Goal: Information Seeking & Learning: Learn about a topic

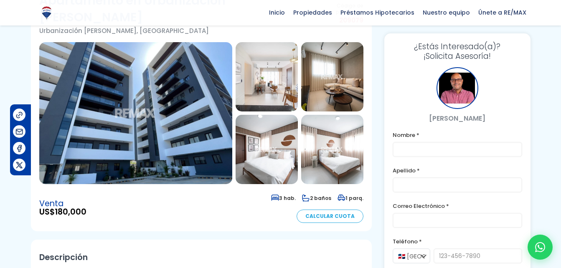
scroll to position [60, 0]
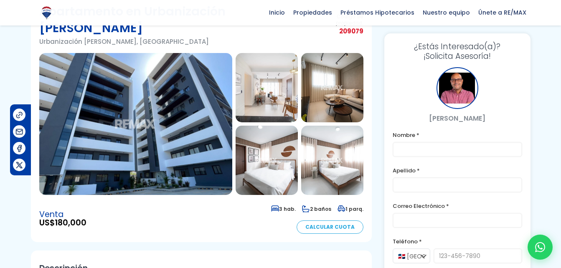
click at [191, 72] on img at bounding box center [135, 124] width 193 height 142
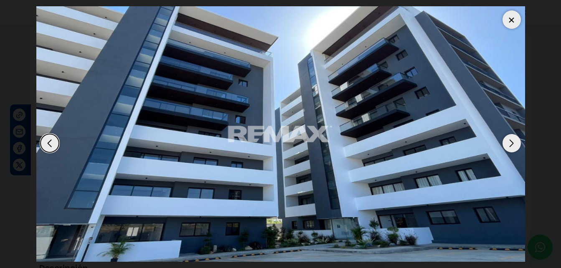
click at [510, 147] on div "Next slide" at bounding box center [511, 143] width 18 height 18
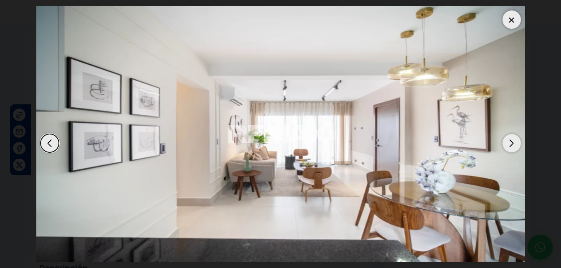
click at [510, 147] on div "Next slide" at bounding box center [511, 143] width 18 height 18
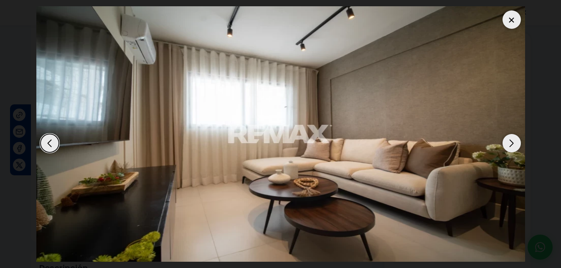
click at [510, 147] on div "Next slide" at bounding box center [511, 143] width 18 height 18
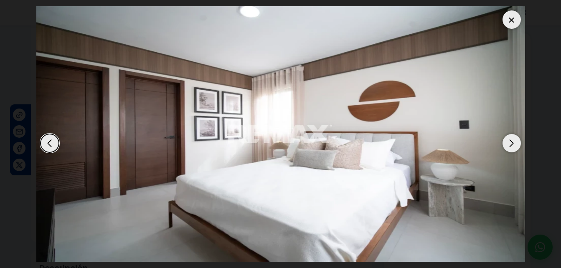
click at [510, 147] on div "Next slide" at bounding box center [511, 143] width 18 height 18
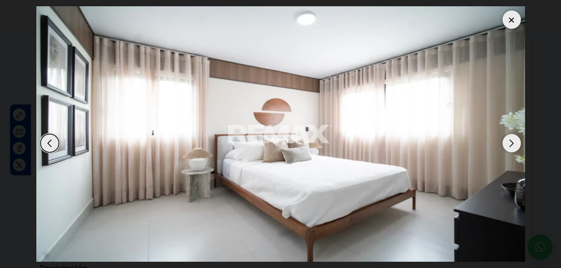
click at [510, 147] on div "Next slide" at bounding box center [511, 143] width 18 height 18
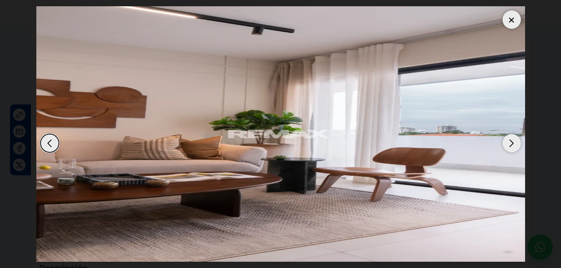
click at [510, 147] on div "Next slide" at bounding box center [511, 143] width 18 height 18
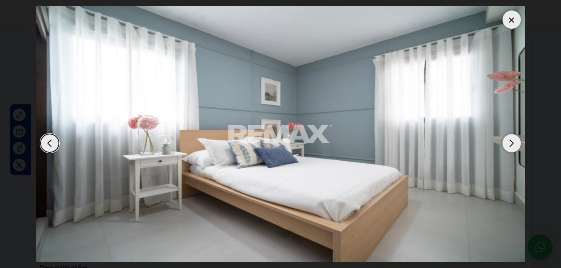
click at [510, 147] on div "Next slide" at bounding box center [511, 143] width 18 height 18
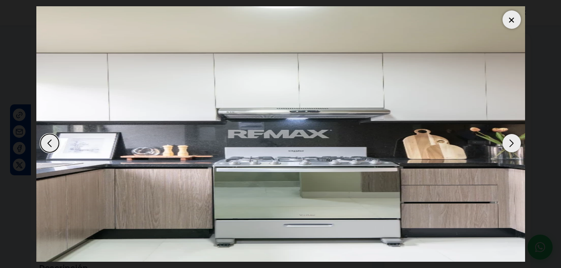
click at [510, 147] on div "Next slide" at bounding box center [511, 143] width 18 height 18
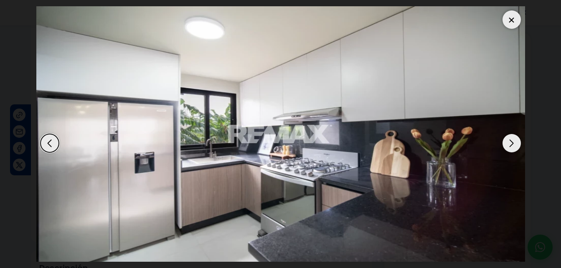
click at [510, 147] on div "Next slide" at bounding box center [511, 143] width 18 height 18
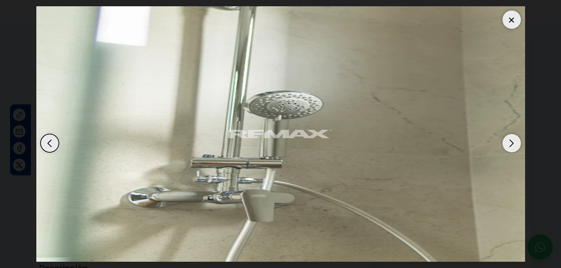
click at [510, 147] on div "Next slide" at bounding box center [511, 143] width 18 height 18
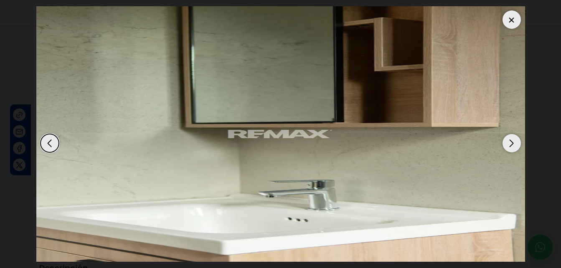
click at [510, 147] on div "Next slide" at bounding box center [511, 143] width 18 height 18
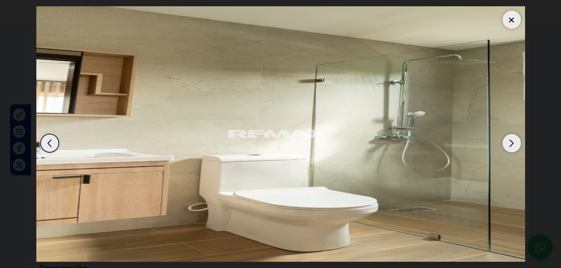
click at [510, 147] on div "Next slide" at bounding box center [511, 143] width 18 height 18
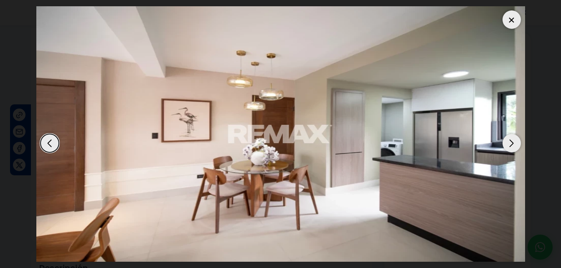
click at [510, 147] on div "Next slide" at bounding box center [511, 143] width 18 height 18
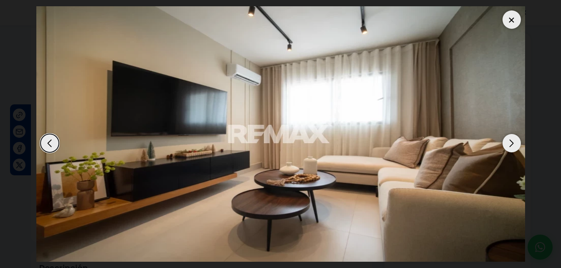
click at [510, 147] on div "Next slide" at bounding box center [511, 143] width 18 height 18
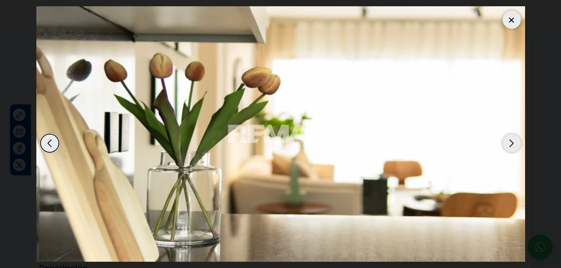
click at [510, 147] on div "Next slide" at bounding box center [511, 143] width 18 height 18
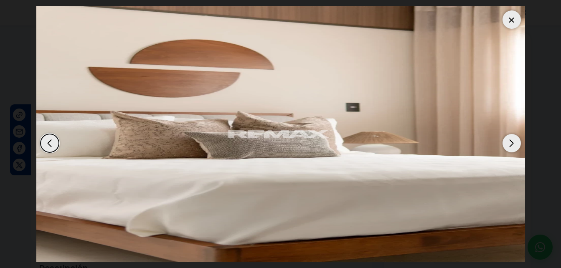
click at [510, 147] on div "Next slide" at bounding box center [511, 143] width 18 height 18
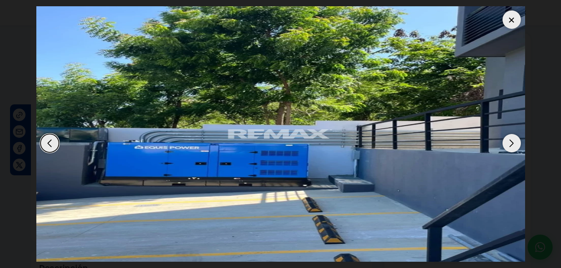
click at [510, 147] on div "Next slide" at bounding box center [511, 143] width 18 height 18
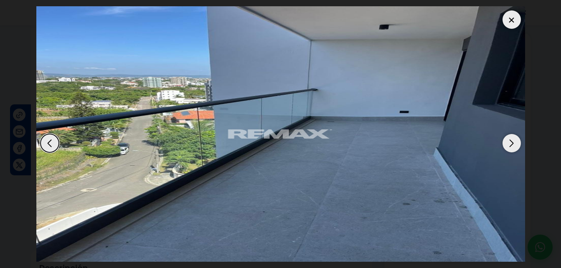
click at [510, 147] on div "Next slide" at bounding box center [511, 143] width 18 height 18
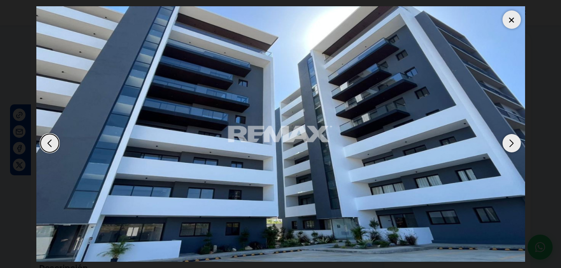
click at [512, 20] on div at bounding box center [511, 19] width 18 height 18
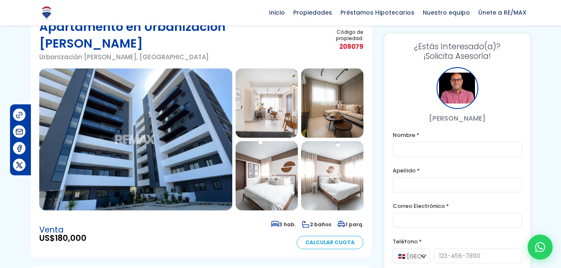
scroll to position [0, 0]
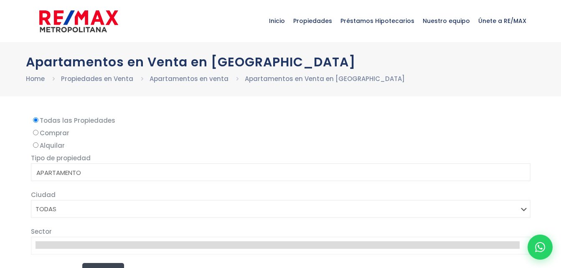
select select
